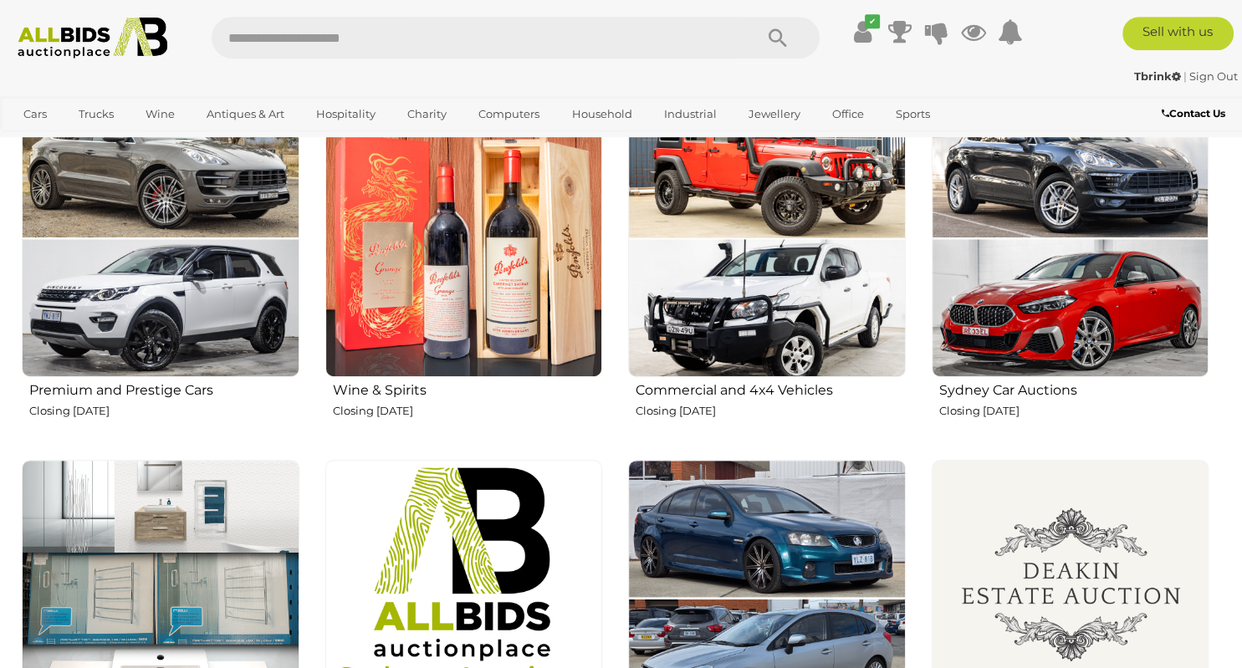
scroll to position [529, 0]
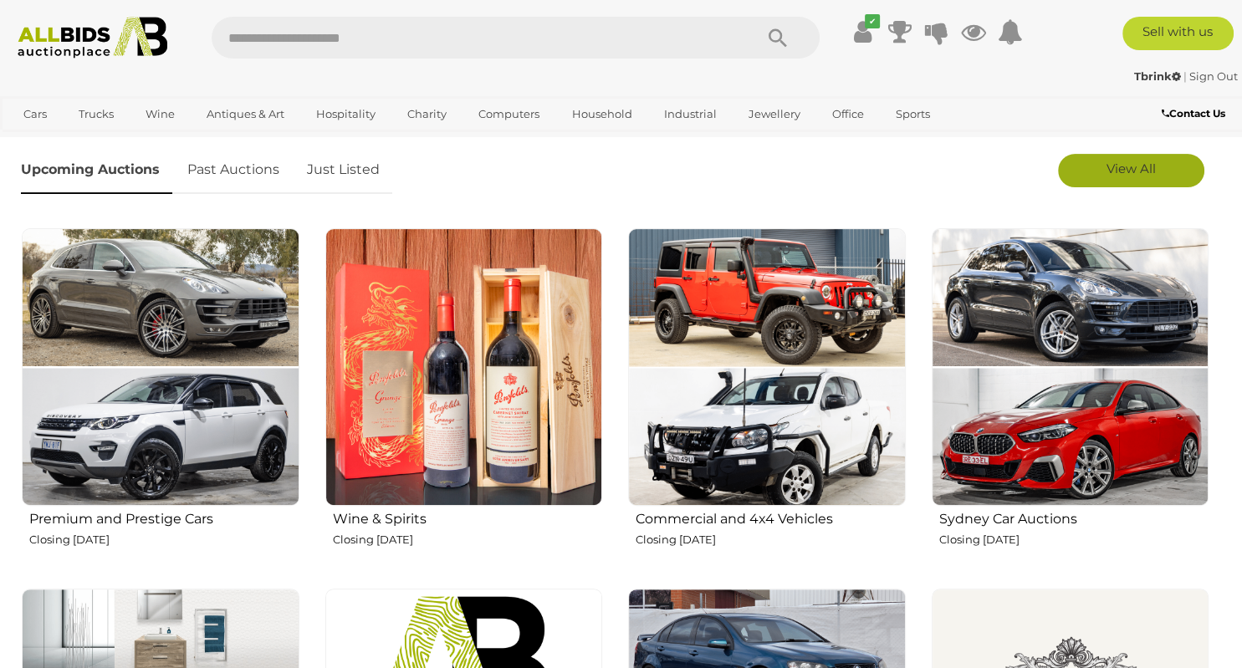
click at [1135, 169] on span "View All" at bounding box center [1130, 169] width 49 height 16
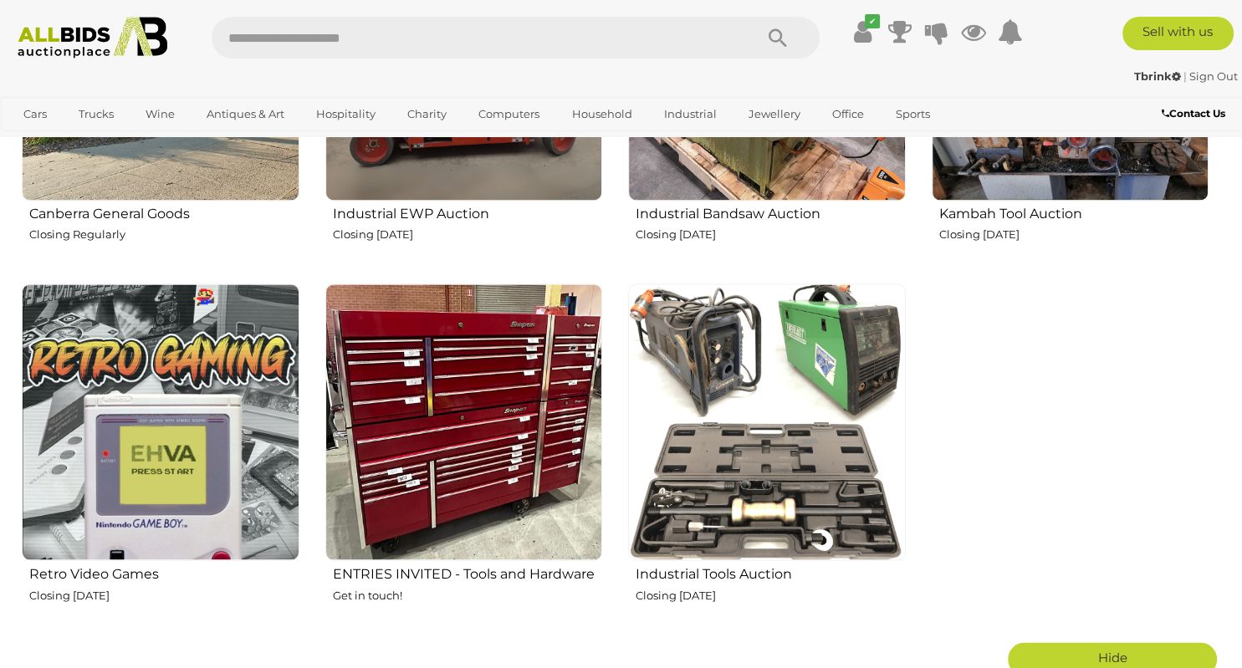
scroll to position [2471, 0]
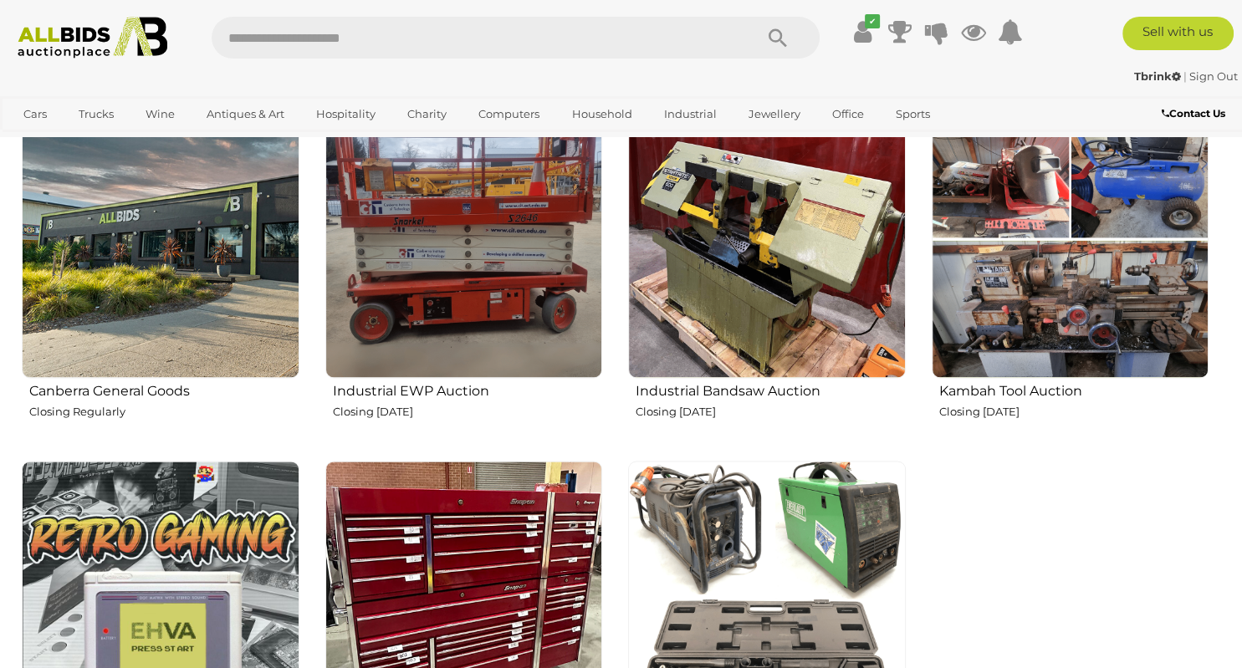
click at [757, 226] on img at bounding box center [767, 239] width 278 height 278
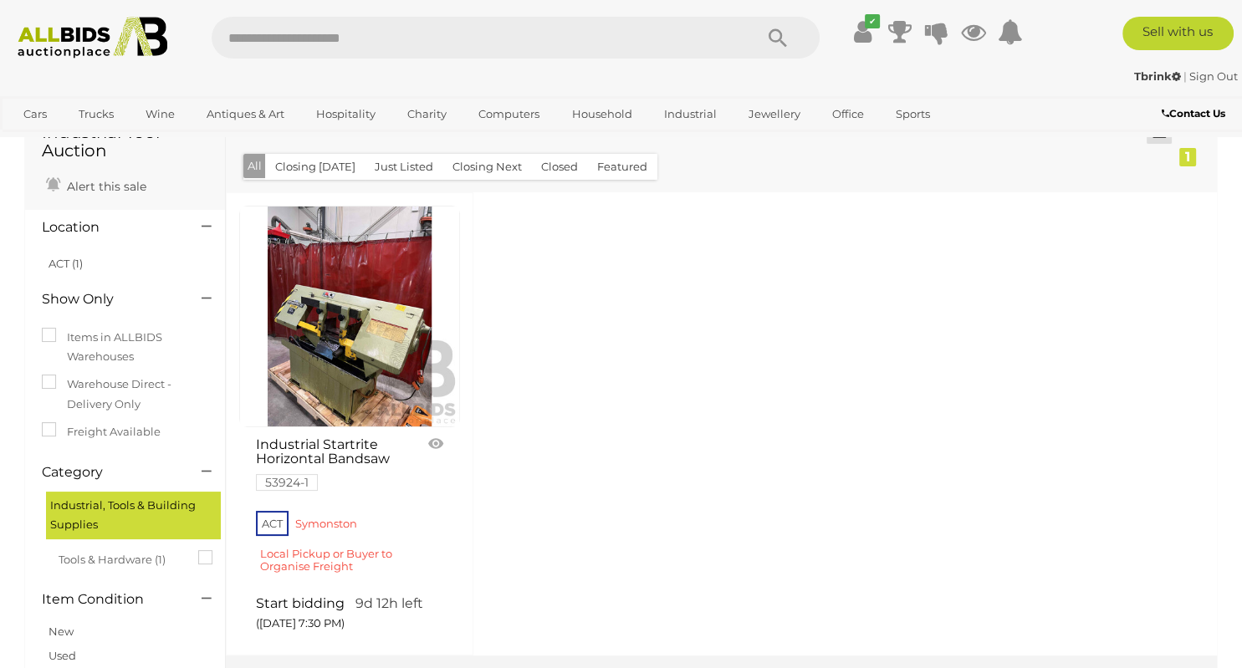
scroll to position [88, 0]
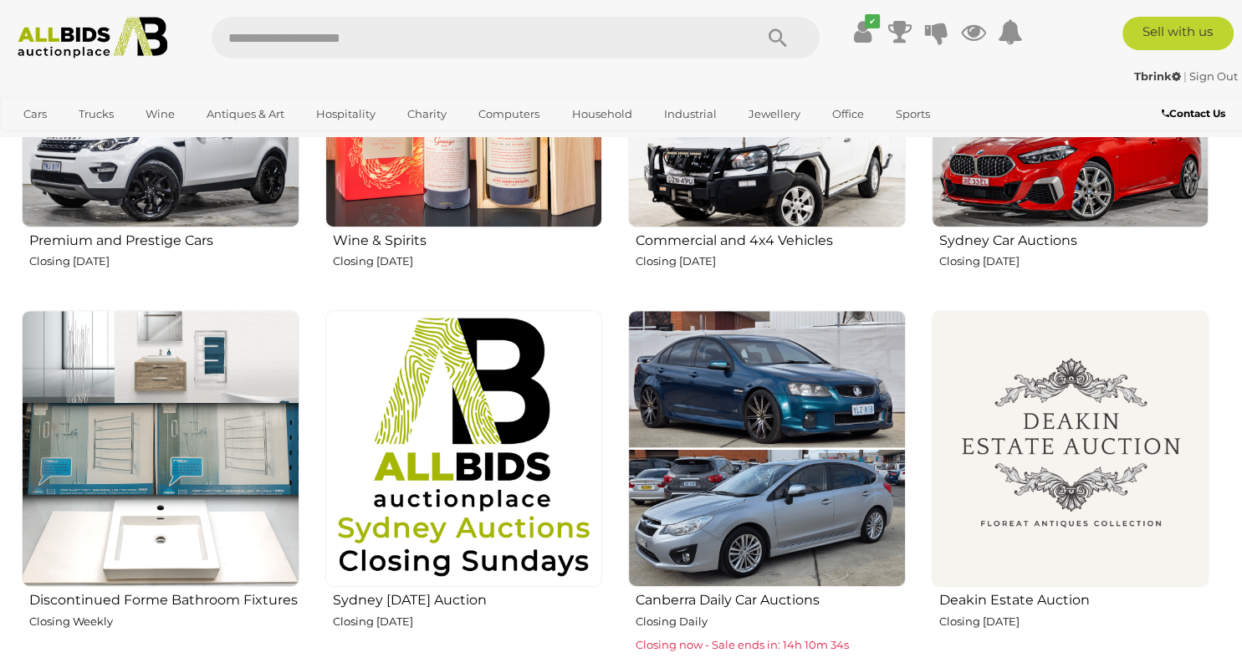
scroll to position [455, 0]
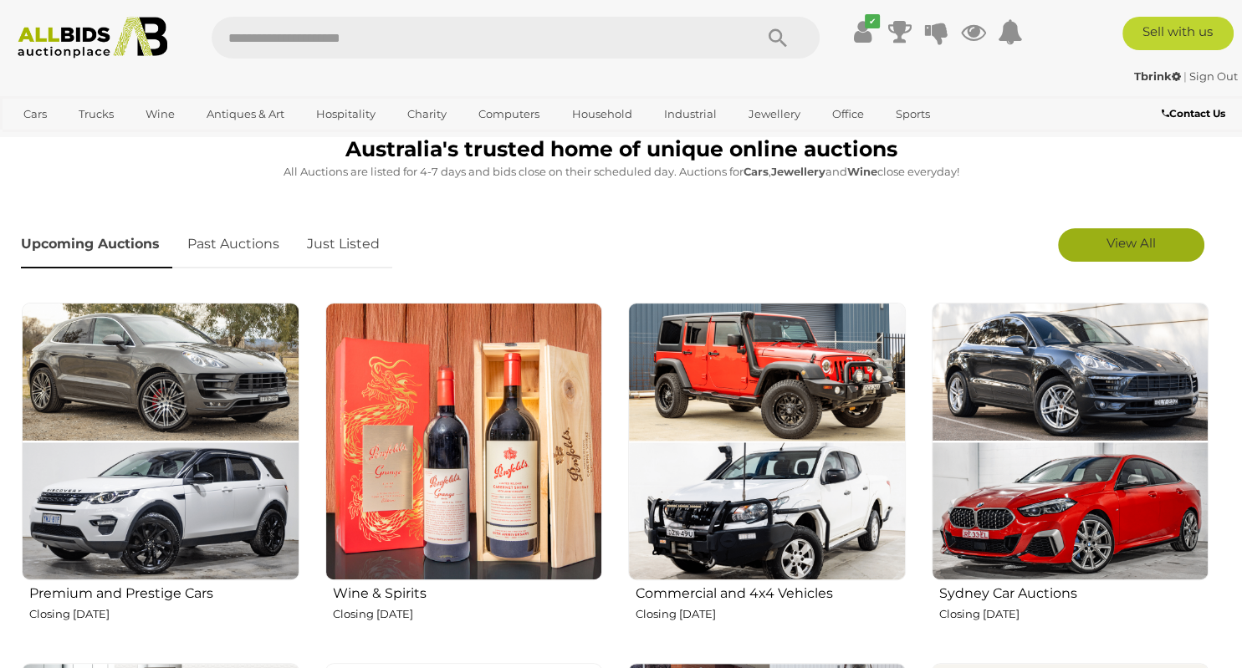
click at [1118, 242] on span "View All" at bounding box center [1130, 243] width 49 height 16
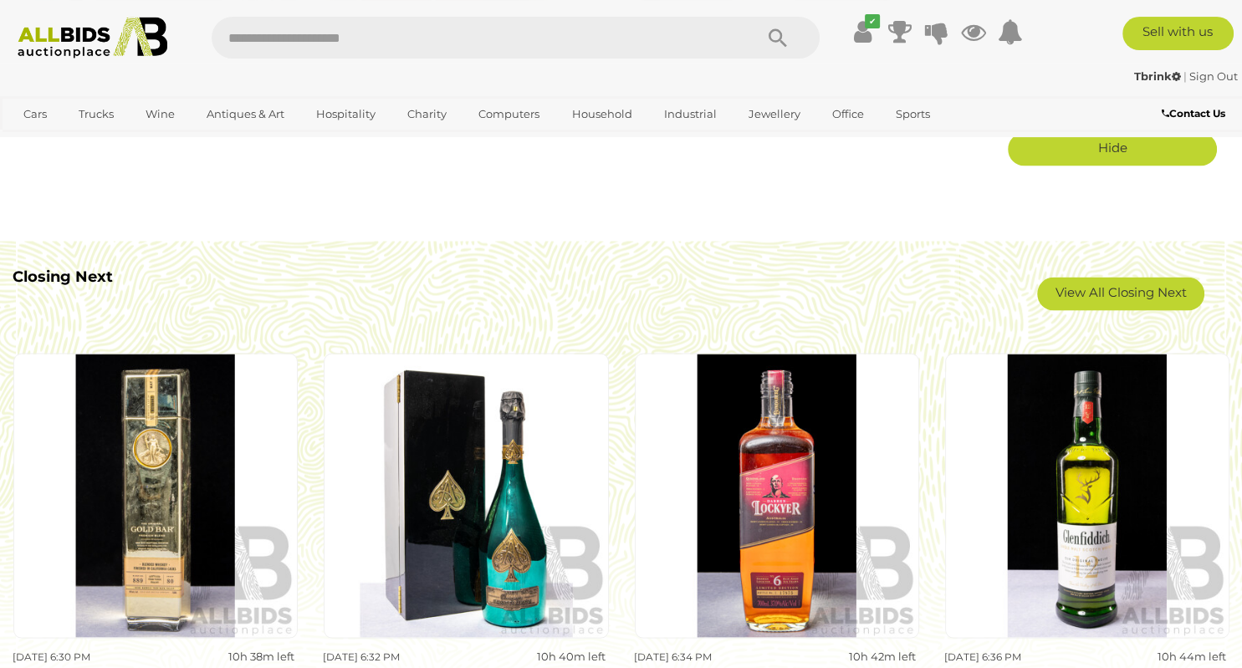
scroll to position [3192, 0]
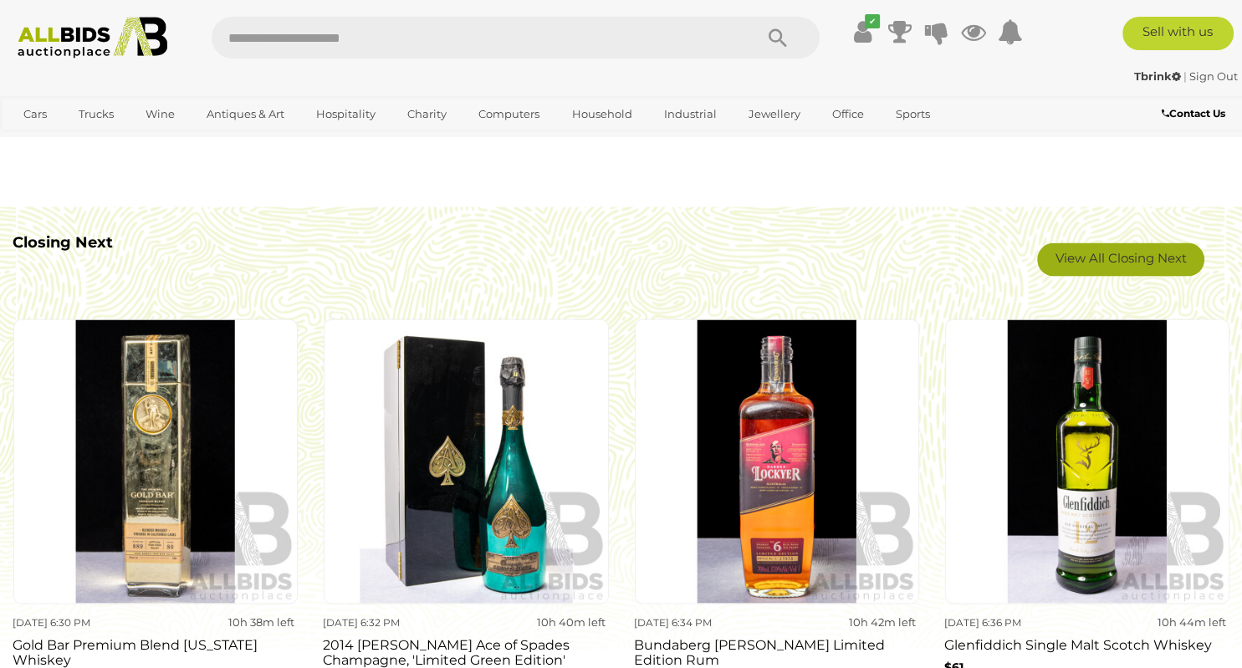
click at [1099, 266] on link "View All Closing Next" at bounding box center [1120, 259] width 167 height 33
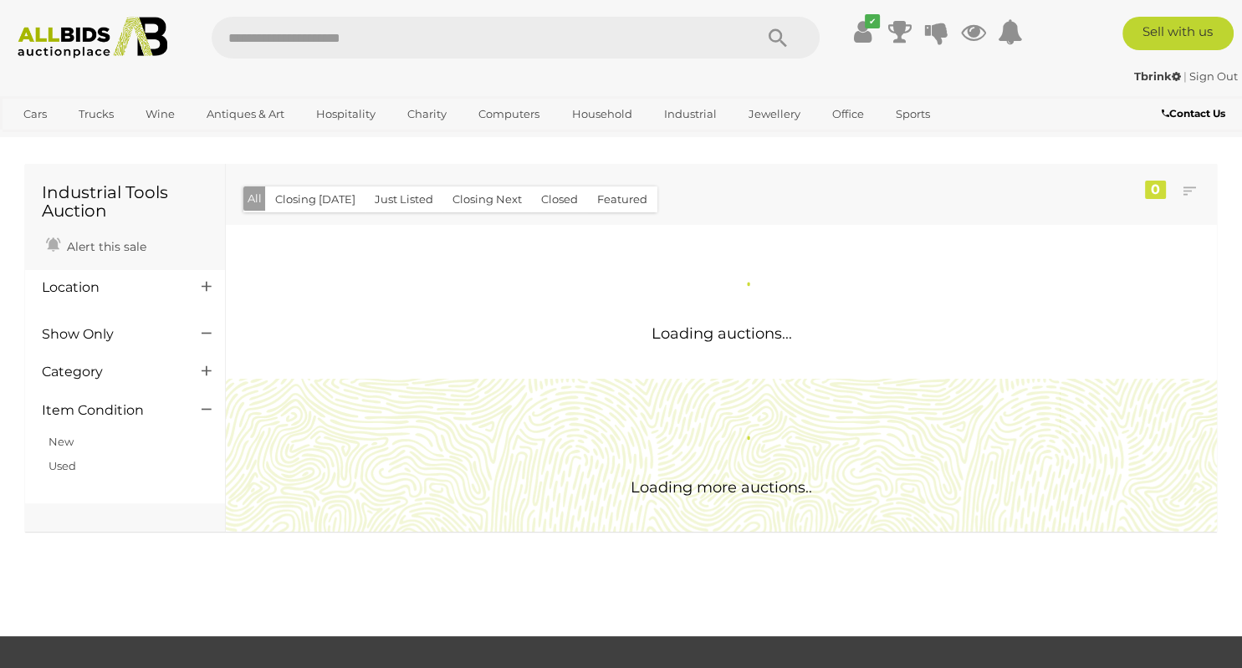
click at [530, 237] on body "< Industrial Tools Auction | ALLBIDS" at bounding box center [621, 619] width 1242 height 1239
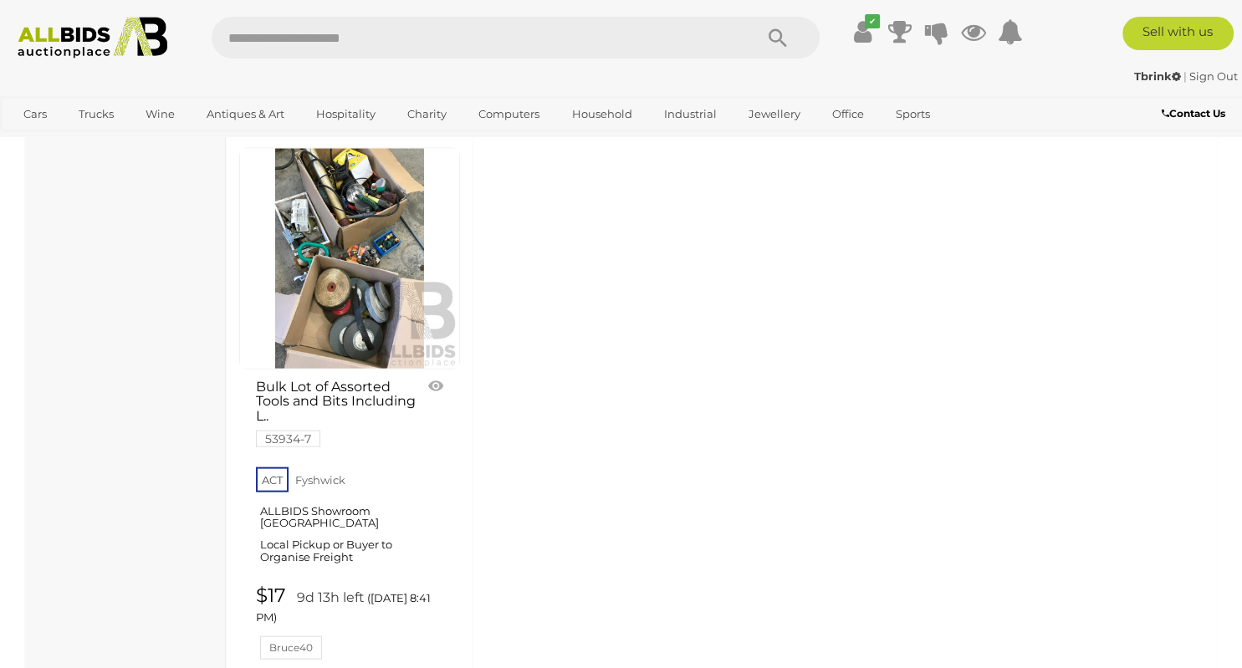
scroll to position [3354, 0]
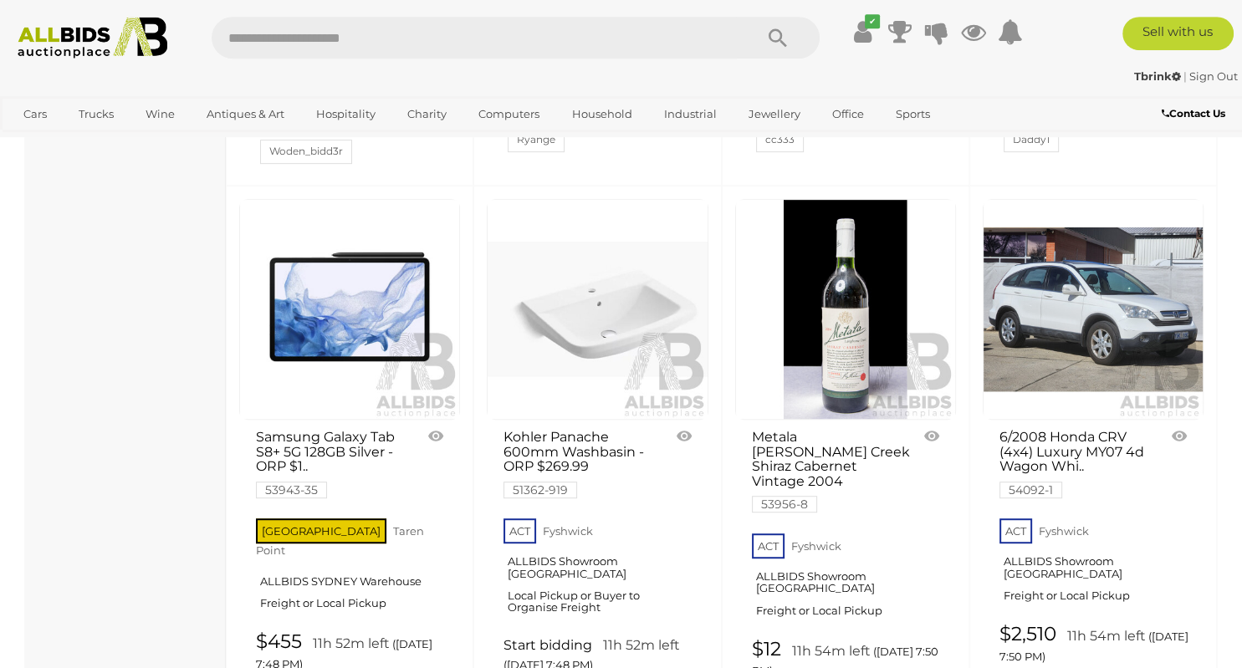
scroll to position [13331, 0]
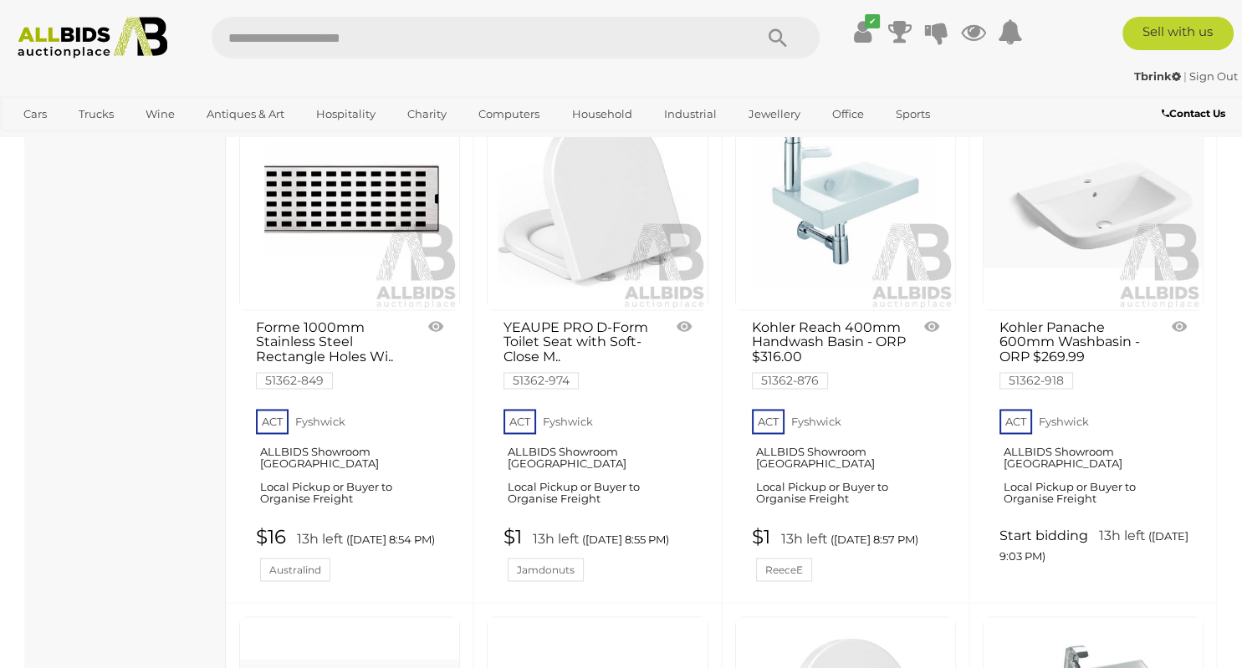
scroll to position [9179, 0]
